Goal: Information Seeking & Learning: Learn about a topic

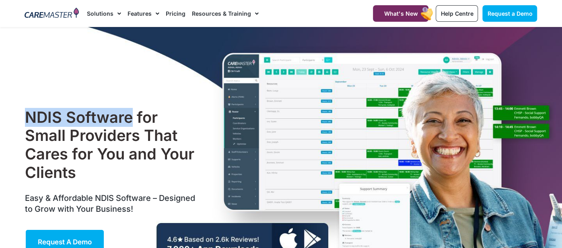
drag, startPoint x: 29, startPoint y: 114, endPoint x: 131, endPoint y: 122, distance: 102.5
click at [131, 122] on h1 "NDIS Software for Small Providers That Cares for You and Your Clients" at bounding box center [112, 144] width 174 height 73
copy h1 "NDIS Software"
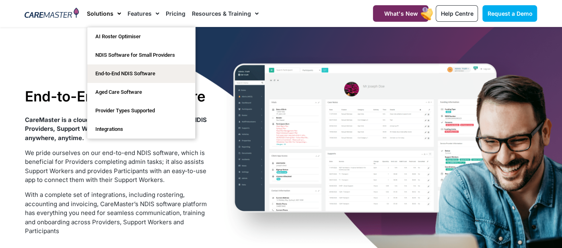
click at [55, 91] on h1 "End-to-End NDIS Software" at bounding box center [117, 96] width 185 height 17
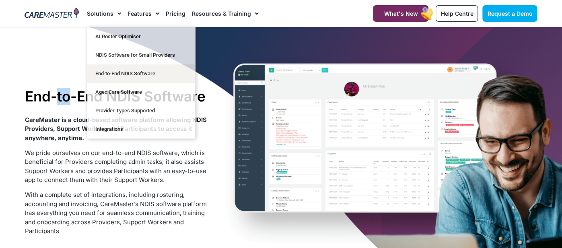
click at [55, 91] on h1 "End-to-End NDIS Software" at bounding box center [117, 96] width 185 height 17
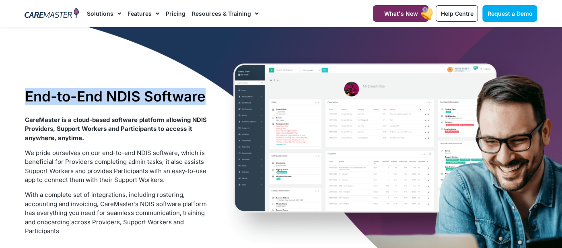
click at [55, 91] on h1 "End-to-End NDIS Software" at bounding box center [117, 96] width 185 height 17
copy div "End-to-End NDIS Software"
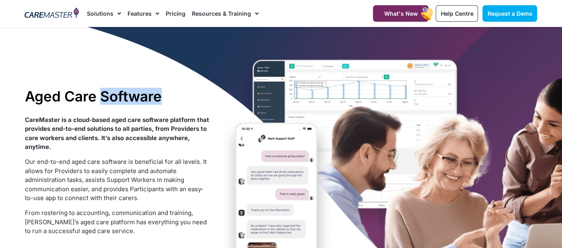
click at [145, 101] on h1 "Aged Care Software" at bounding box center [117, 96] width 185 height 17
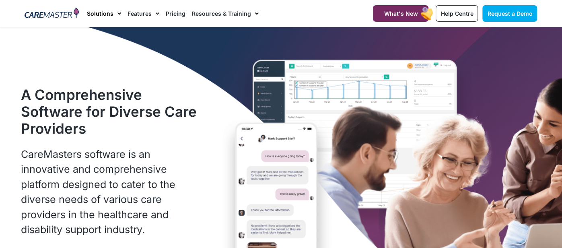
click at [118, 13] on span "Menu" at bounding box center [117, 14] width 8 height 14
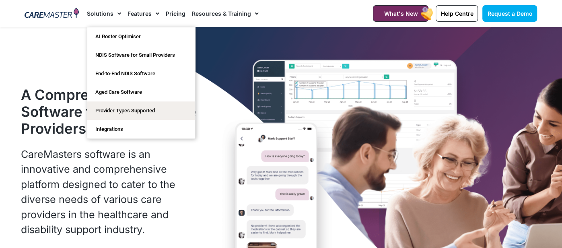
click at [118, 14] on span "Menu" at bounding box center [117, 14] width 8 height 14
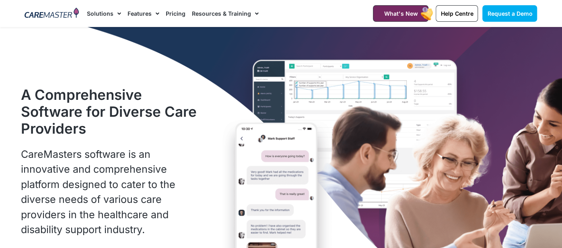
click at [118, 14] on span "Menu" at bounding box center [117, 14] width 8 height 14
click at [166, 172] on p "CareMasters software is an innovative and comprehensive platform designed to ca…" at bounding box center [111, 192] width 181 height 90
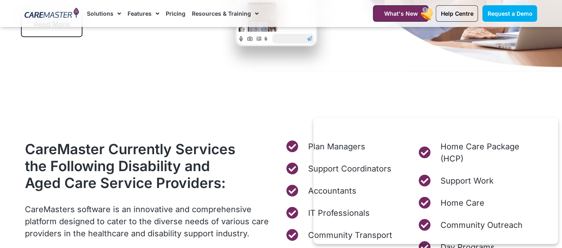
scroll to position [350, 0]
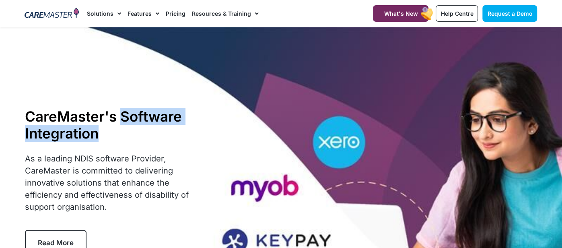
drag, startPoint x: 123, startPoint y: 114, endPoint x: 129, endPoint y: 130, distance: 17.1
click at [129, 130] on h1 "CareMaster's Software Integration" at bounding box center [112, 125] width 174 height 34
copy h1 "Software Integration"
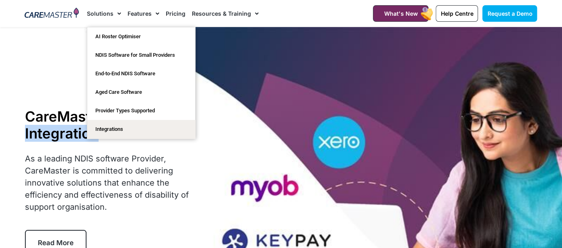
click at [115, 13] on span "Menu" at bounding box center [117, 14] width 8 height 14
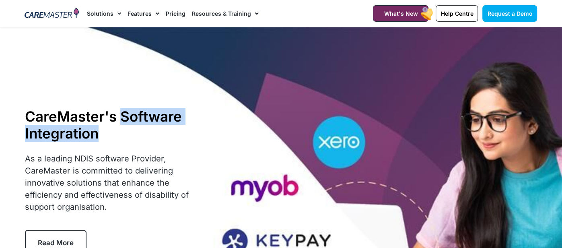
click at [115, 13] on span "Menu" at bounding box center [117, 14] width 8 height 14
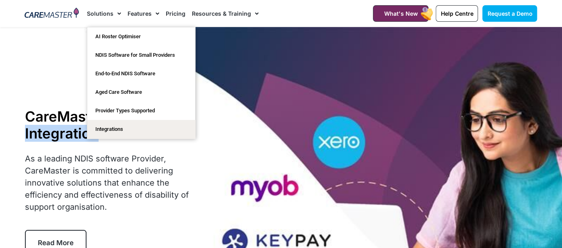
click at [115, 13] on span "Menu" at bounding box center [117, 14] width 8 height 14
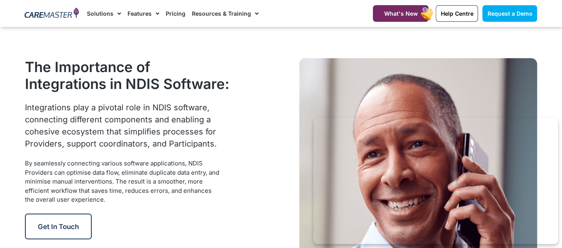
scroll to position [1010, 0]
